Goal: Information Seeking & Learning: Learn about a topic

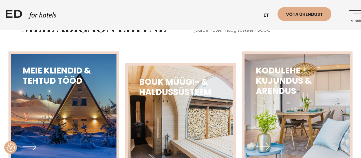
scroll to position [176, 0]
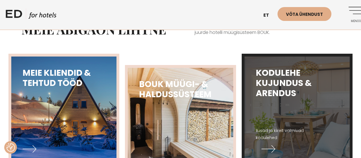
click at [269, 93] on h3 "Kodulehe kujundus & arendus" at bounding box center [297, 83] width 83 height 30
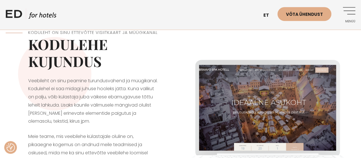
checkbox input "true"
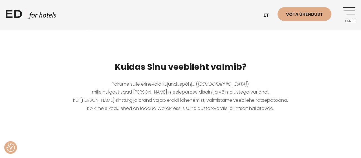
scroll to position [205, 0]
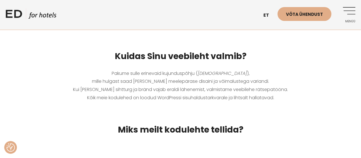
click at [150, 87] on p "Pakume sulle erinevaid kujunduspõhju ( templiite ), mille hulgast saad [PERSON_…" at bounding box center [181, 85] width 350 height 32
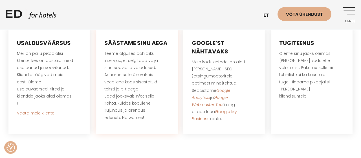
scroll to position [323, 0]
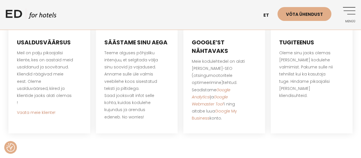
click at [161, 21] on div "ED HOTELS et EN Võta ühendust Menüü" at bounding box center [181, 15] width 350 height 30
click at [276, 122] on div "Tugiteenus Oleme sinu jaoks olemas ka pärast kodulehe valmimist. Pakume sulle n…" at bounding box center [312, 80] width 82 height 106
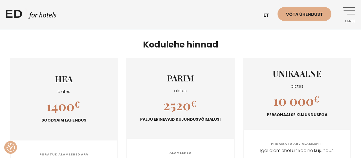
scroll to position [609, 0]
